Goal: Task Accomplishment & Management: Manage account settings

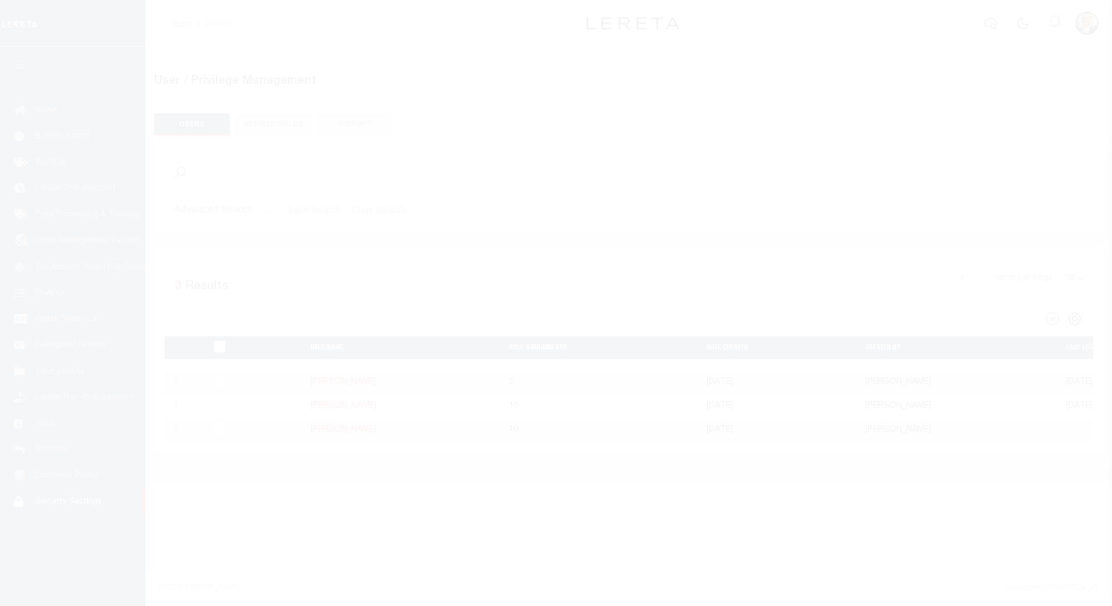
select select "100"
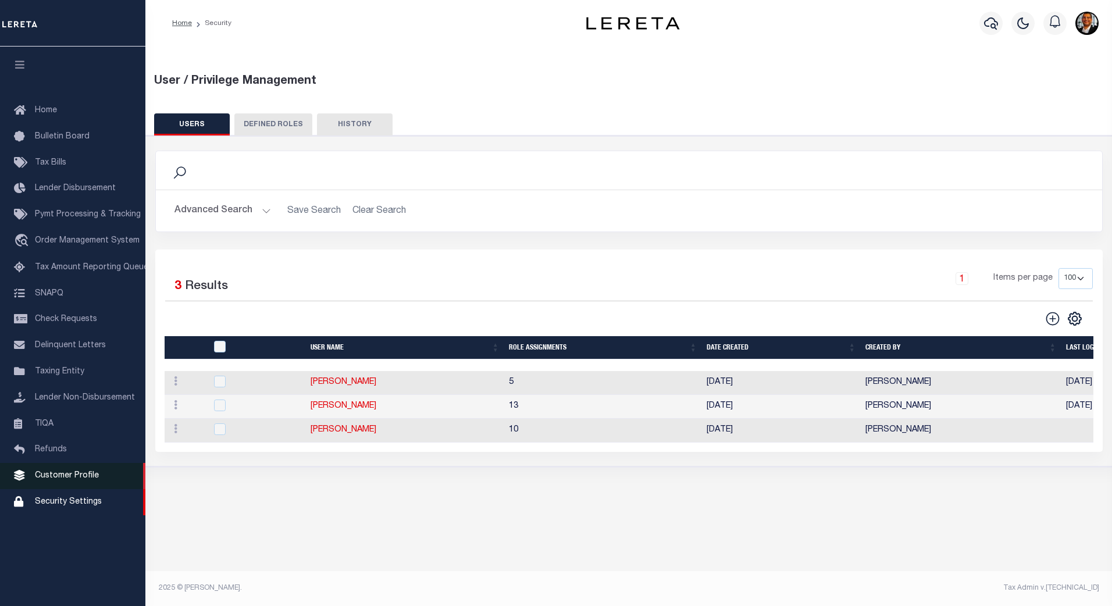
click at [70, 480] on span "Customer Profile" at bounding box center [67, 476] width 64 height 8
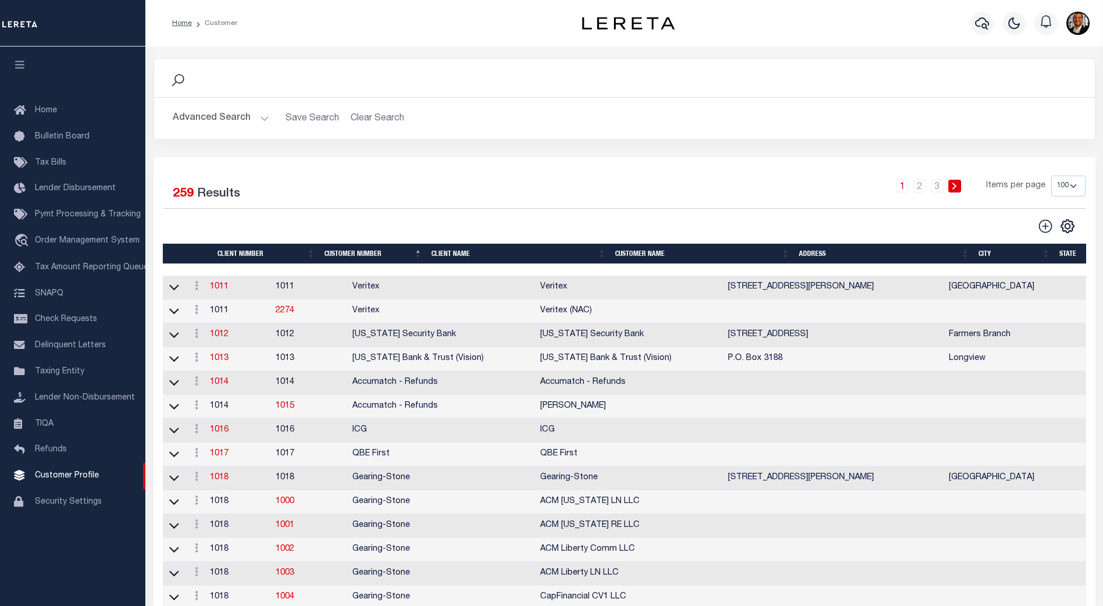
click at [259, 117] on button "Advanced Search" at bounding box center [221, 118] width 97 height 23
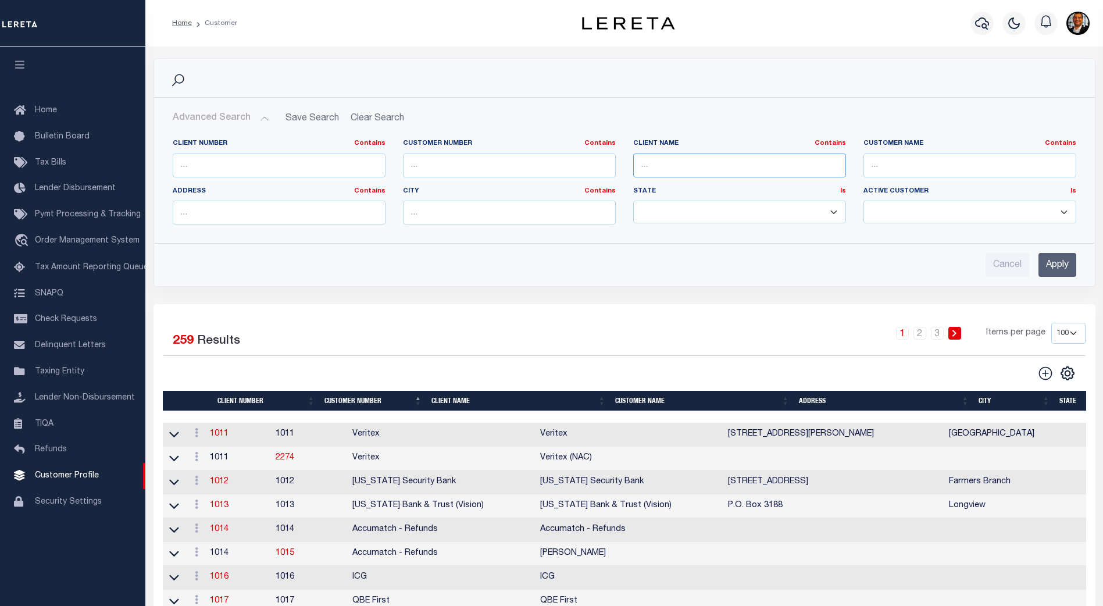
click at [655, 169] on input "text" at bounding box center [739, 165] width 213 height 24
type input "[PERSON_NAME]"
click at [1065, 260] on input "Apply" at bounding box center [1057, 265] width 38 height 24
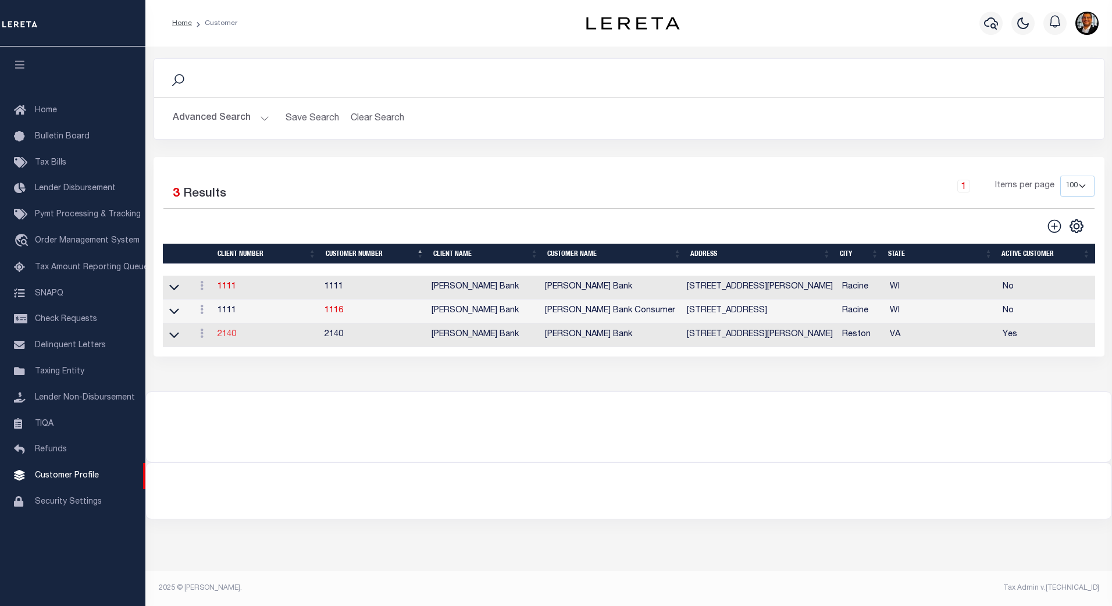
click at [227, 338] on link "2140" at bounding box center [226, 334] width 19 height 8
select select
type input "[PERSON_NAME] Bank"
type input "2140"
type input "[PERSON_NAME] Bank"
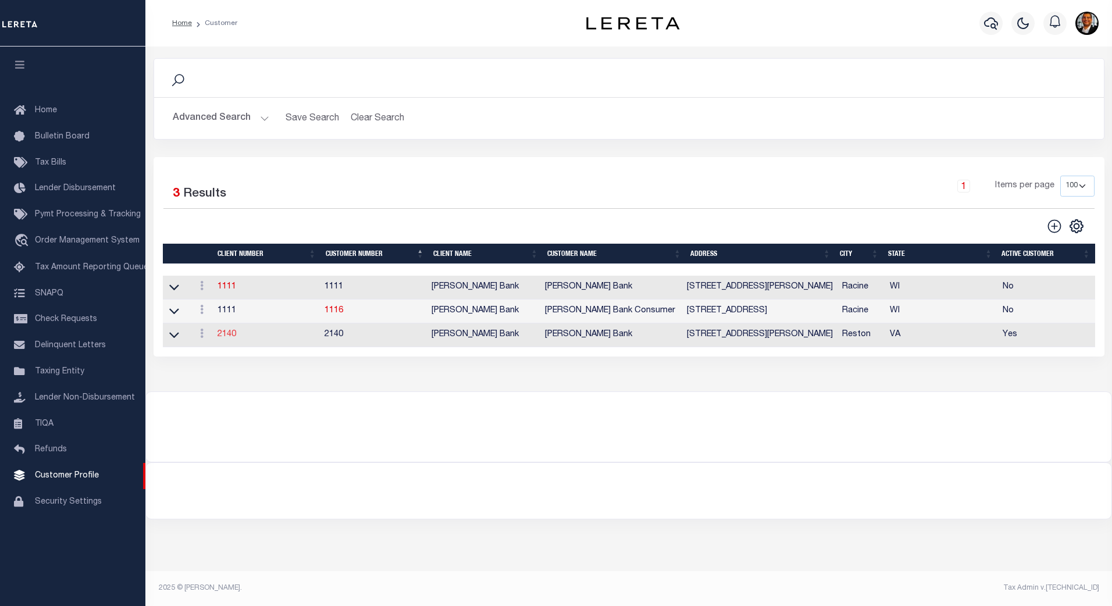
type input "[PERSON_NAME]"
select select "Mixed Portfolio"
type input "[PERSON_NAME]"
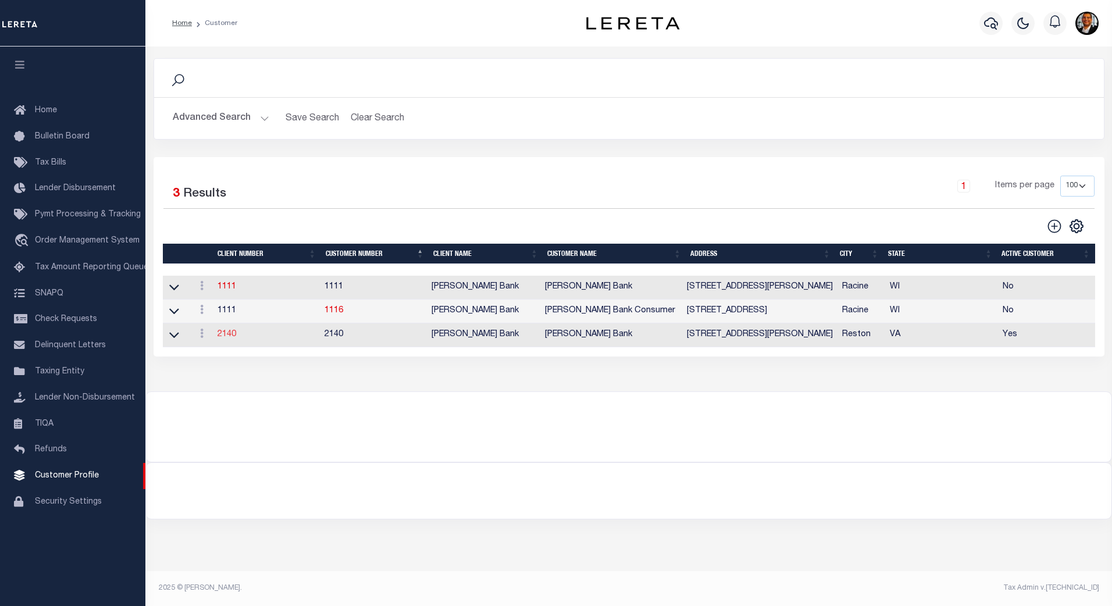
checkbox input "true"
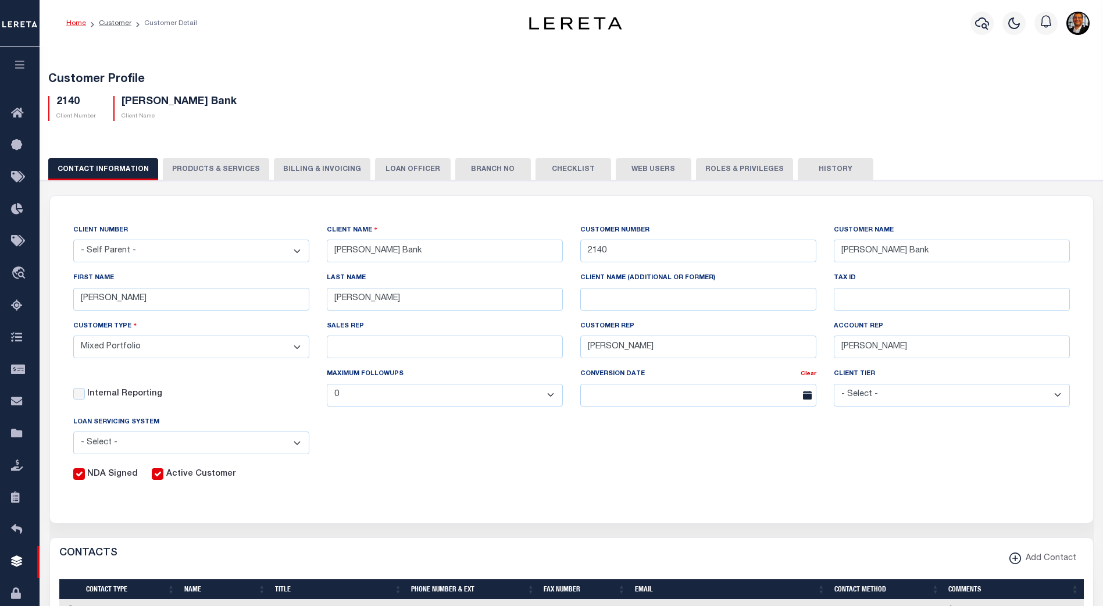
click at [638, 172] on button "Web Users" at bounding box center [654, 169] width 76 height 22
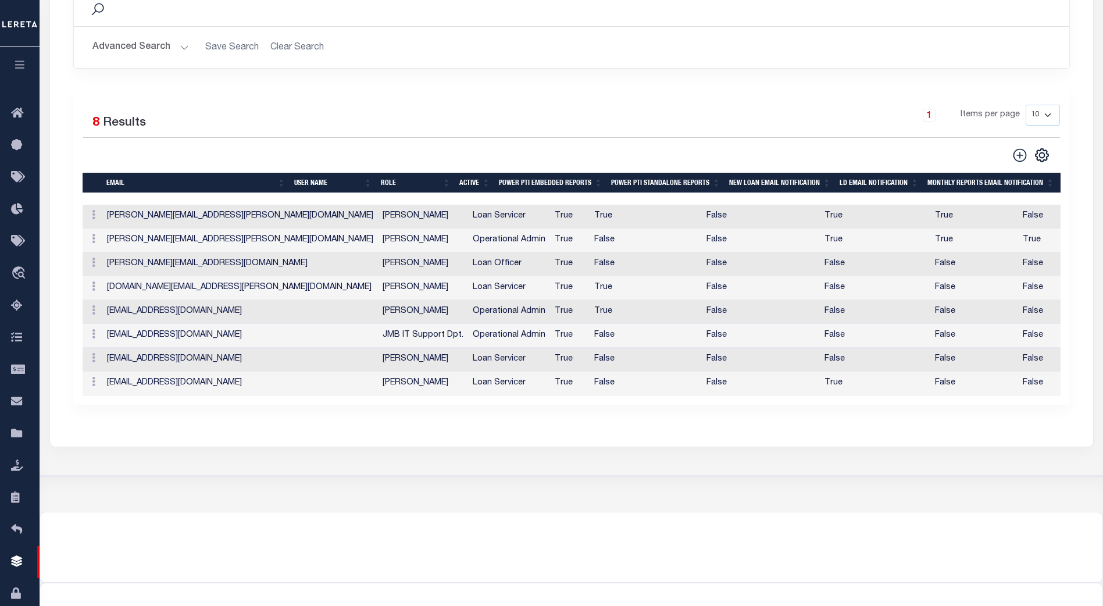
scroll to position [237, 0]
click at [95, 290] on link at bounding box center [93, 287] width 13 height 9
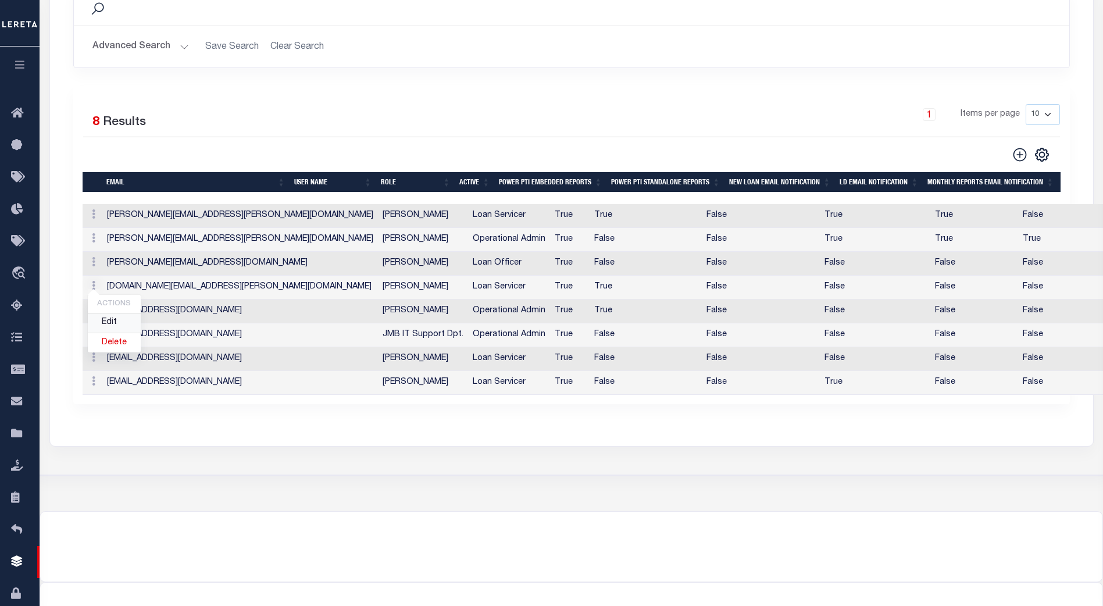
click at [119, 325] on link "Edit" at bounding box center [114, 322] width 53 height 19
type input "[DOMAIN_NAME][EMAIL_ADDRESS][PERSON_NAME][DOMAIN_NAME]"
type input "[EMAIL_ADDRESS][DOMAIN_NAME]"
type input "[PERSON_NAME]"
checkbox input "true"
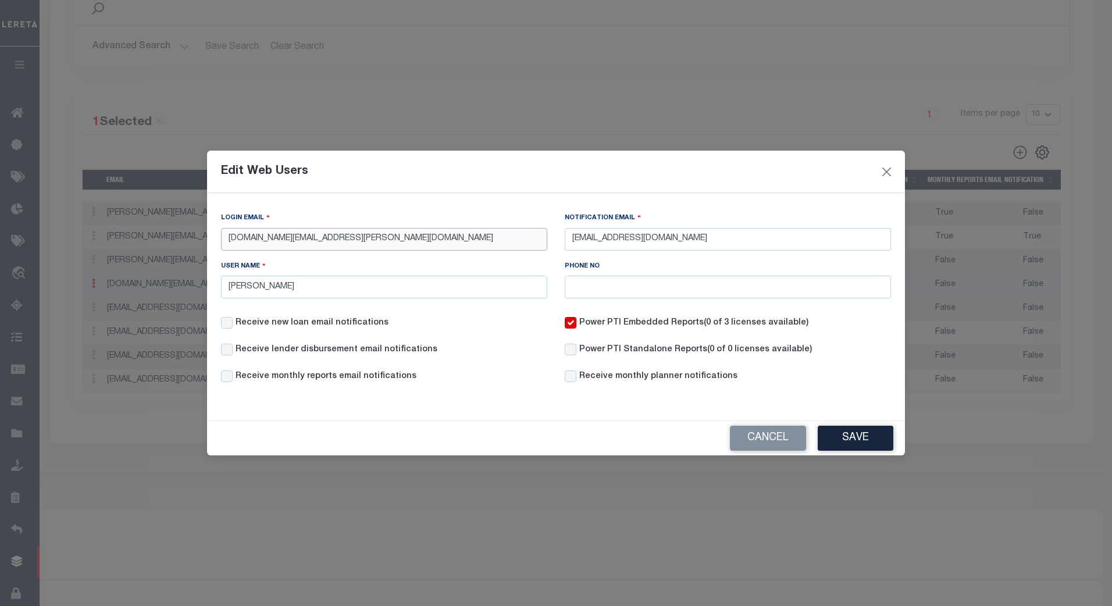
click at [230, 238] on input "[DOMAIN_NAME][EMAIL_ADDRESS][PERSON_NAME][DOMAIN_NAME]" at bounding box center [384, 239] width 326 height 23
click at [399, 238] on input "[DOMAIN_NAME][EMAIL_ADDRESS][PERSON_NAME][DOMAIN_NAME]" at bounding box center [384, 239] width 326 height 23
click at [720, 241] on input "[EMAIL_ADDRESS][DOMAIN_NAME]" at bounding box center [728, 239] width 326 height 23
click at [574, 242] on input "[EMAIL_ADDRESS][DOMAIN_NAME]" at bounding box center [728, 239] width 326 height 23
drag, startPoint x: 380, startPoint y: 243, endPoint x: 216, endPoint y: 246, distance: 164.0
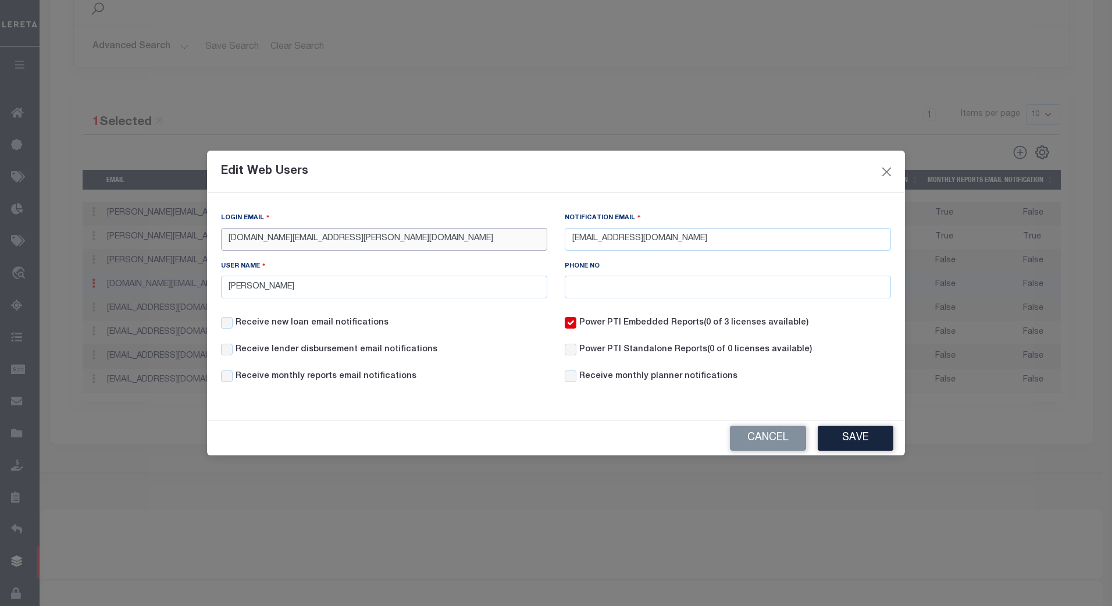
click at [197, 249] on div "Edit Web Users Login Email [DOMAIN_NAME][EMAIL_ADDRESS][PERSON_NAME][DOMAIN_NAM…" at bounding box center [556, 303] width 1112 height 606
click at [888, 172] on button "Close" at bounding box center [886, 171] width 15 height 15
